Goal: Task Accomplishment & Management: Use online tool/utility

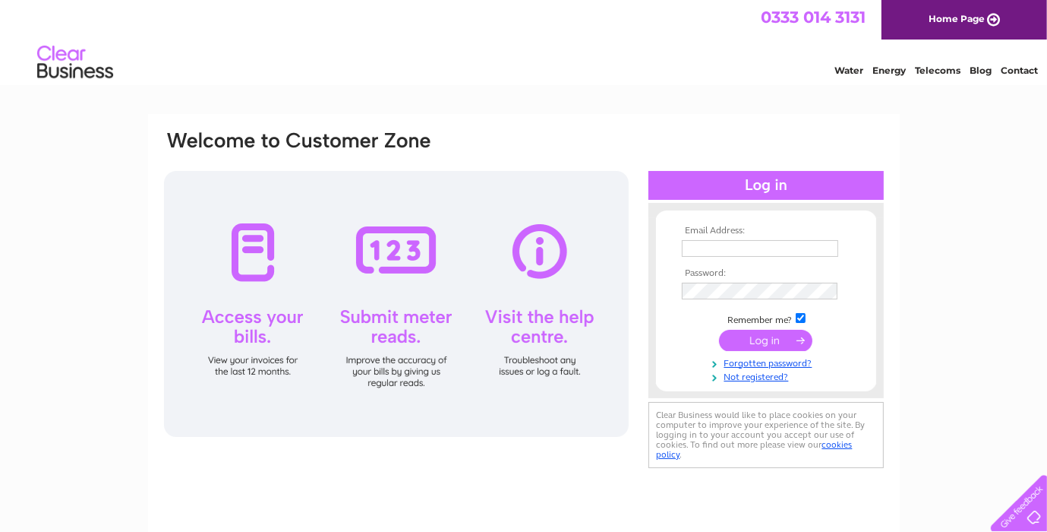
type input "julie@cogentfp.co.uk"
click at [793, 339] on input "submit" at bounding box center [765, 340] width 93 height 21
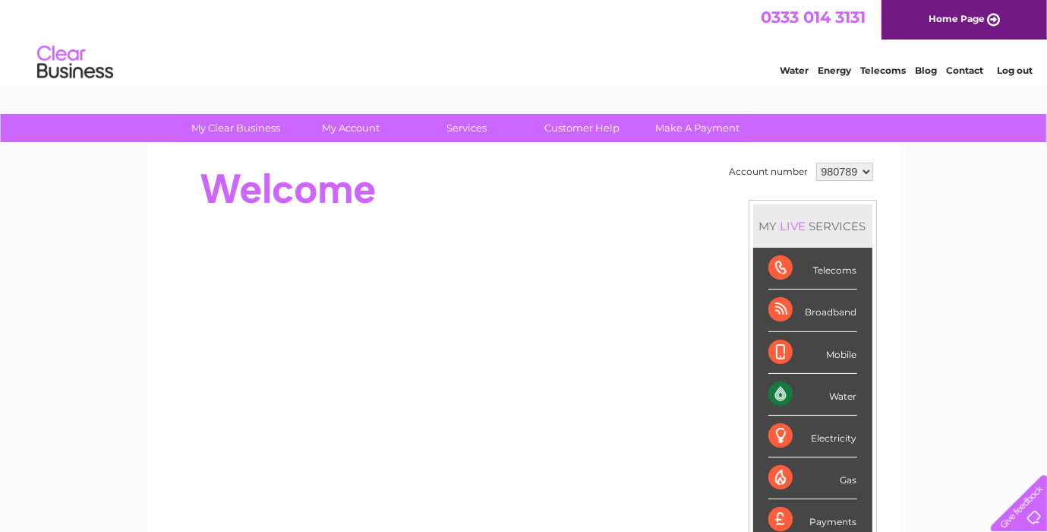
click at [806, 393] on div "Water" at bounding box center [812, 395] width 89 height 42
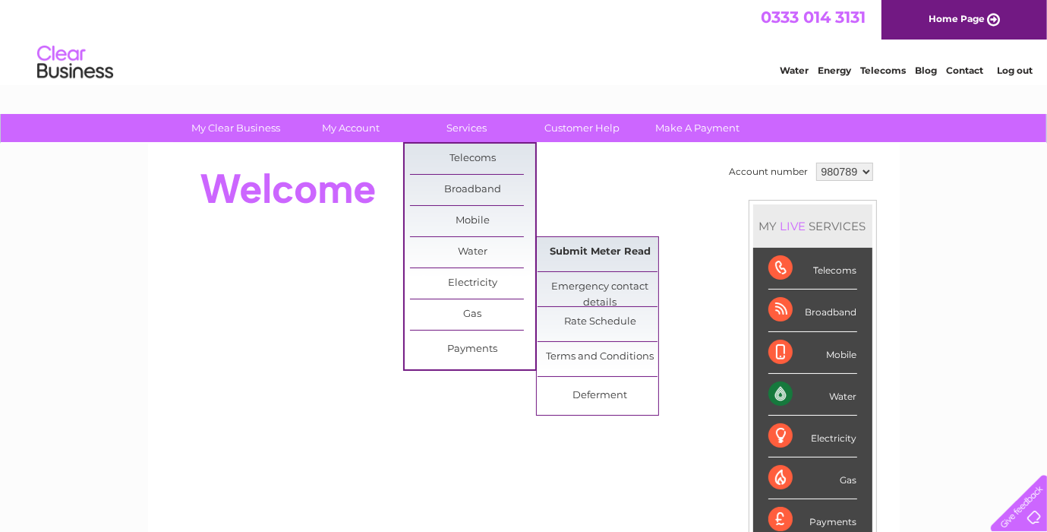
click at [556, 260] on link "Submit Meter Read" at bounding box center [600, 252] width 125 height 30
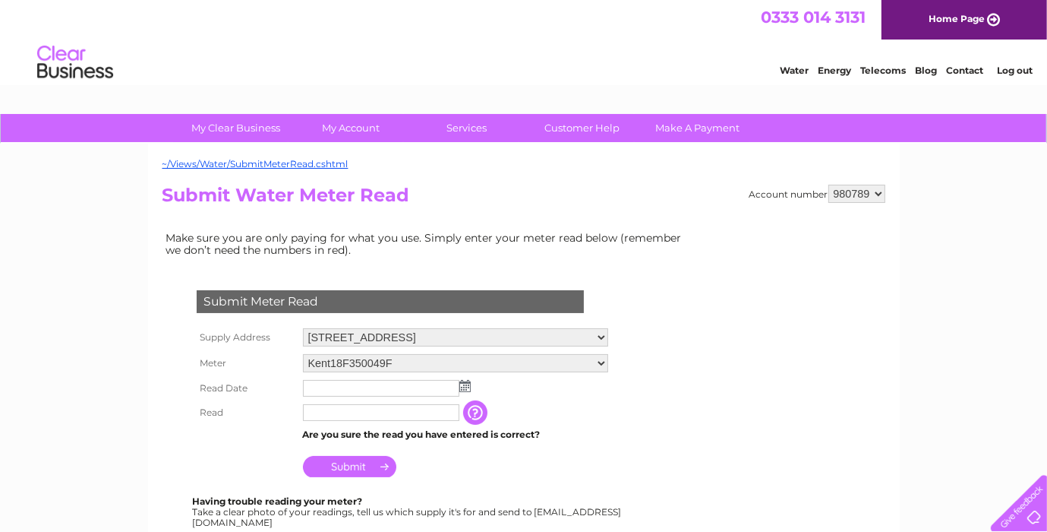
click at [468, 386] on img at bounding box center [464, 386] width 11 height 12
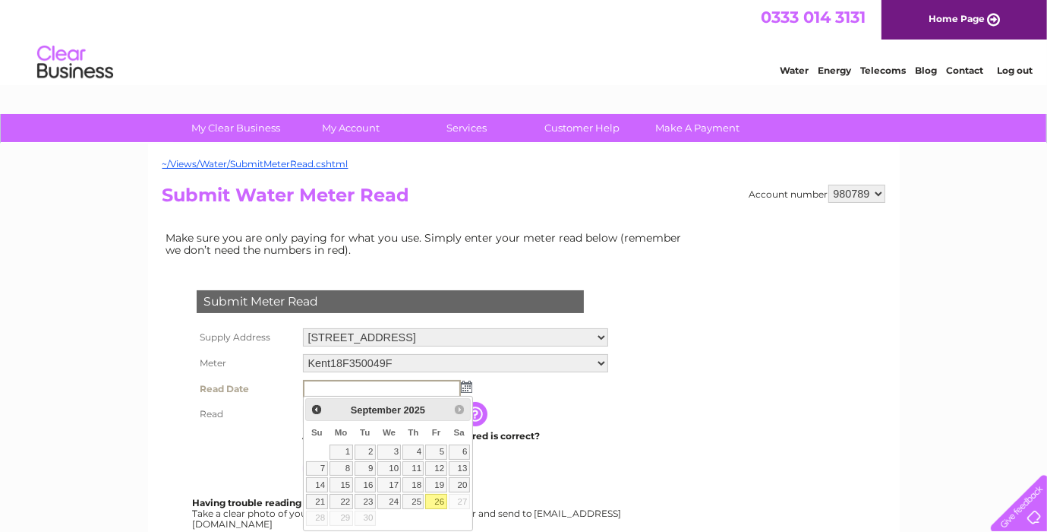
click at [433, 500] on link "26" at bounding box center [435, 501] width 21 height 15
type input "2025/09/26"
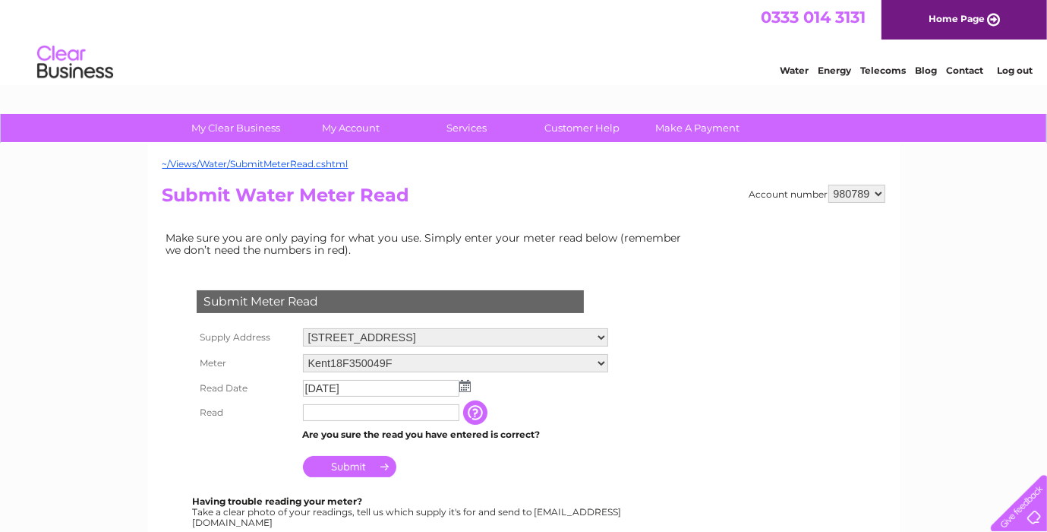
click at [364, 413] on input "text" at bounding box center [381, 412] width 156 height 17
type input "000103"
click at [371, 470] on input "Submit" at bounding box center [349, 466] width 93 height 21
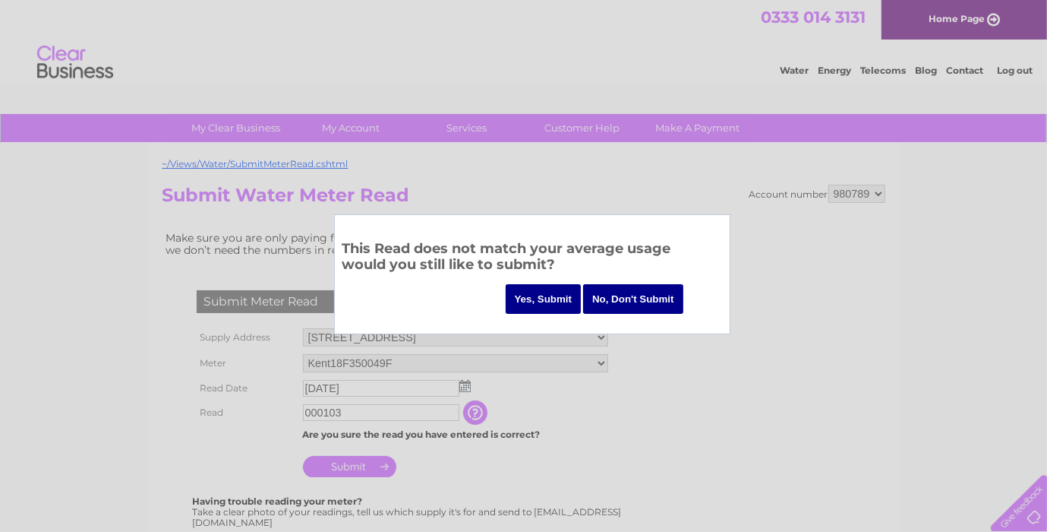
click at [541, 308] on input "Yes, Submit" at bounding box center [544, 299] width 76 height 30
